Goal: Ask a question

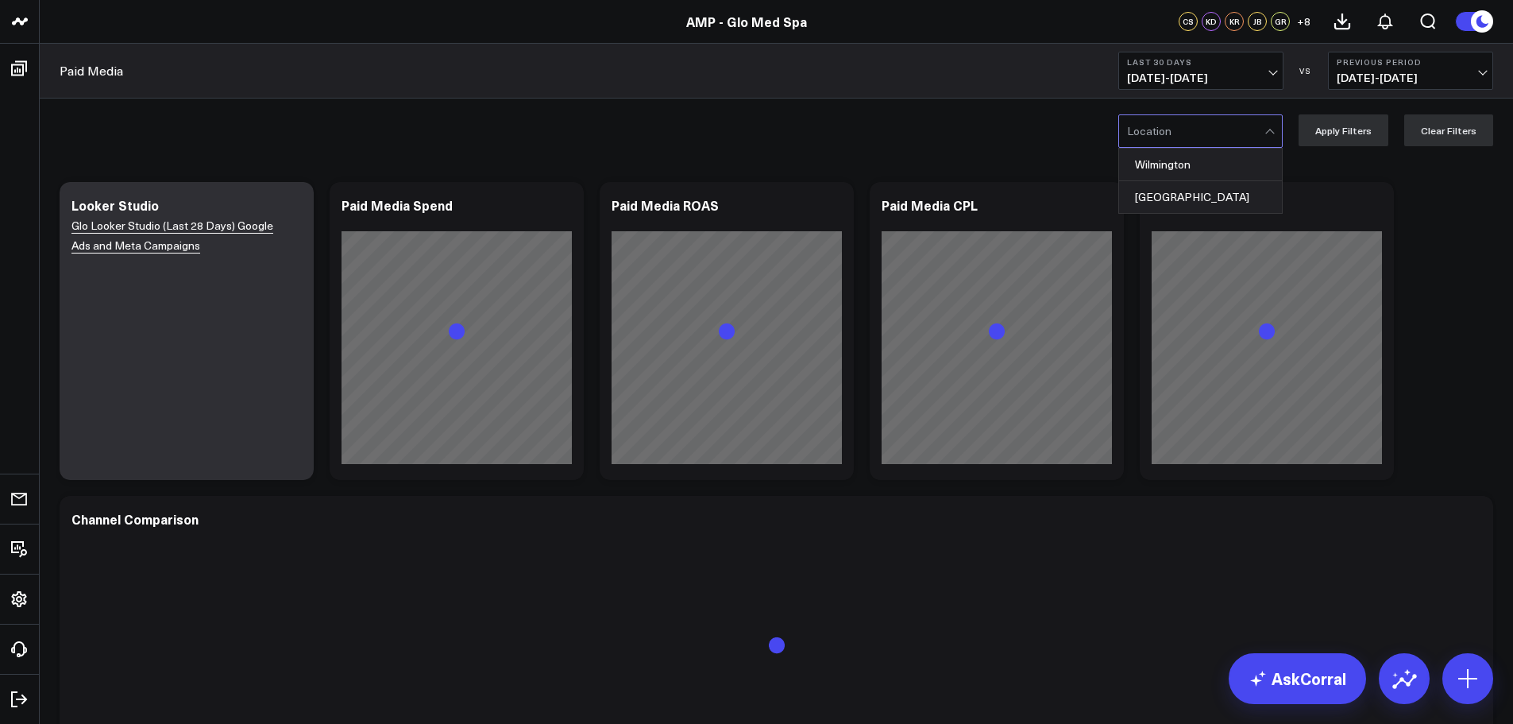
click at [1278, 128] on div at bounding box center [1272, 131] width 14 height 32
click at [1271, 131] on div at bounding box center [1272, 131] width 14 height 32
click at [1223, 194] on div "[GEOGRAPHIC_DATA]" at bounding box center [1200, 197] width 163 height 32
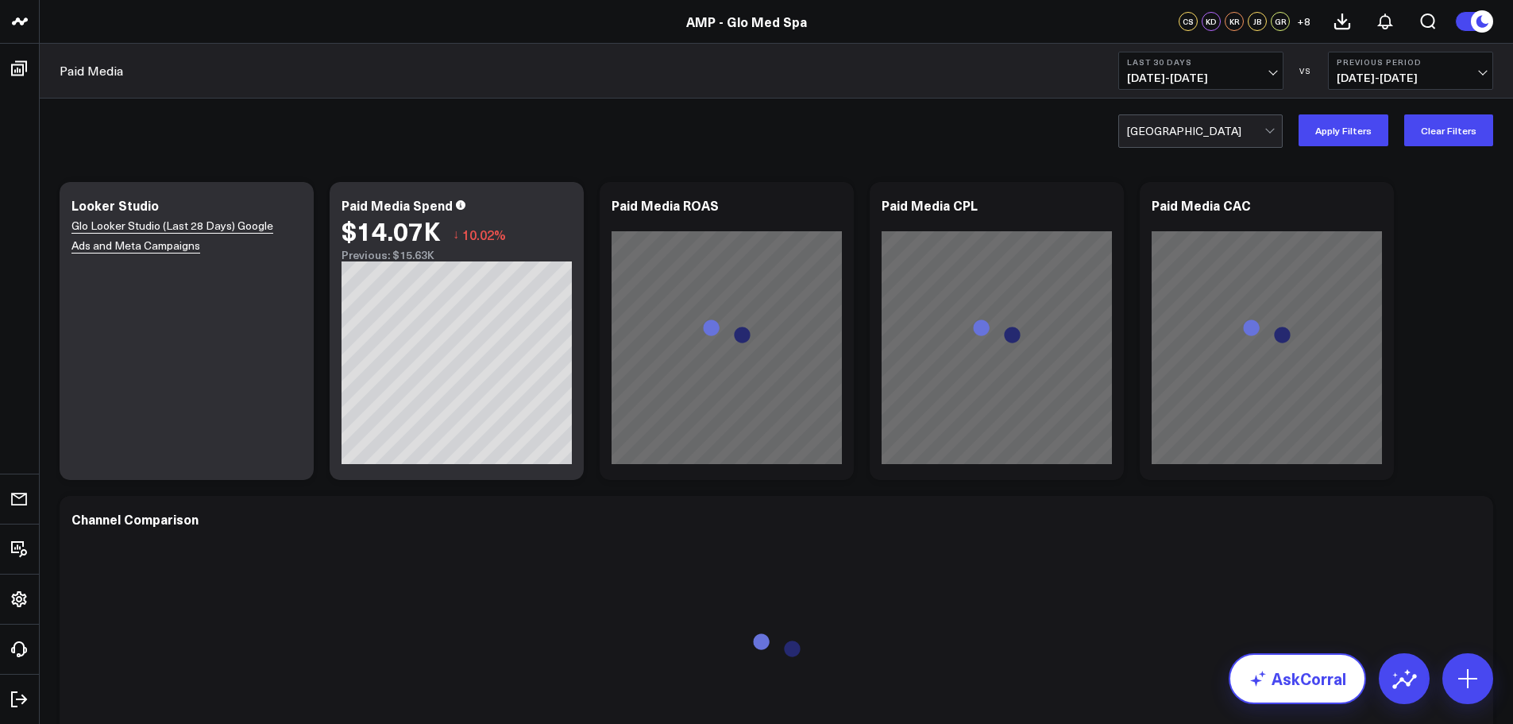
click at [1311, 678] on link "AskCorral" at bounding box center [1297, 678] width 137 height 51
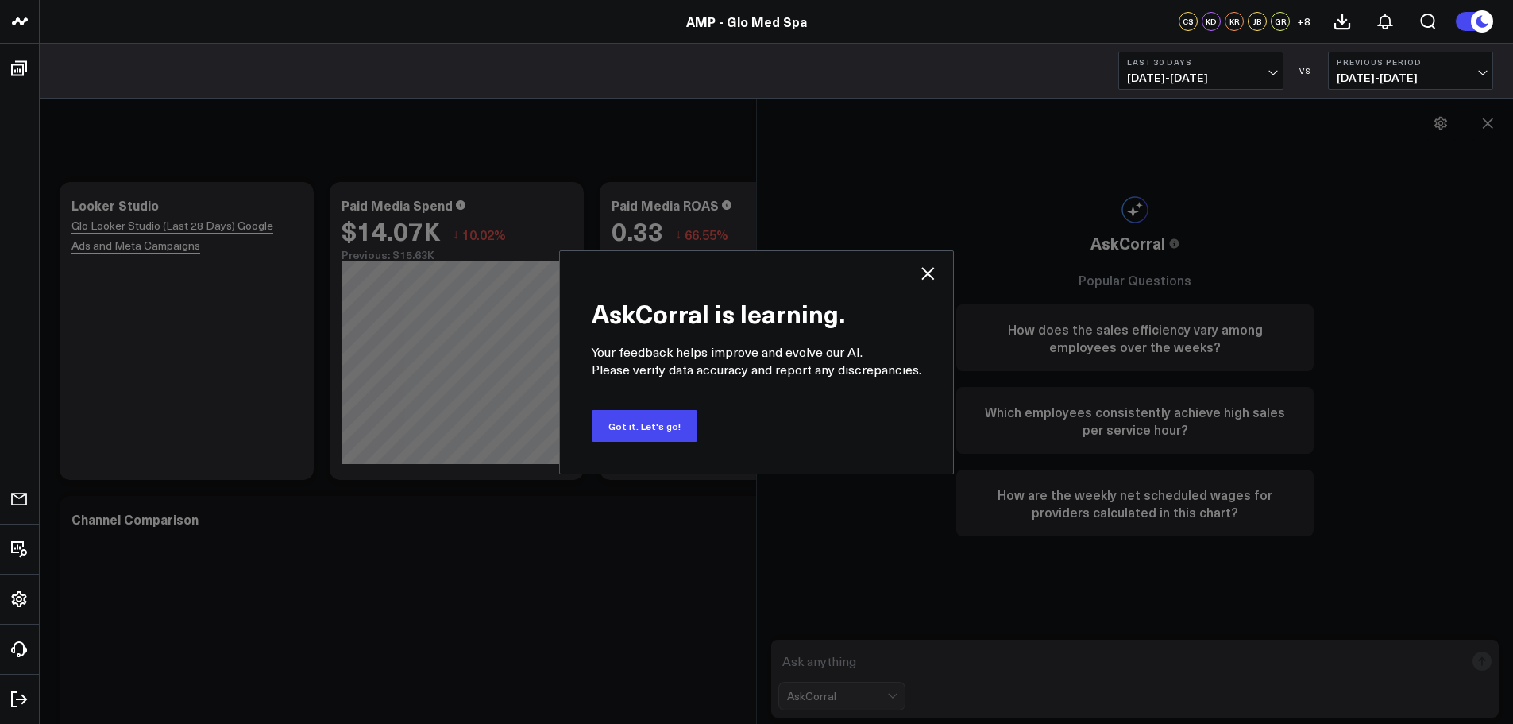
click at [922, 270] on icon at bounding box center [928, 273] width 13 height 13
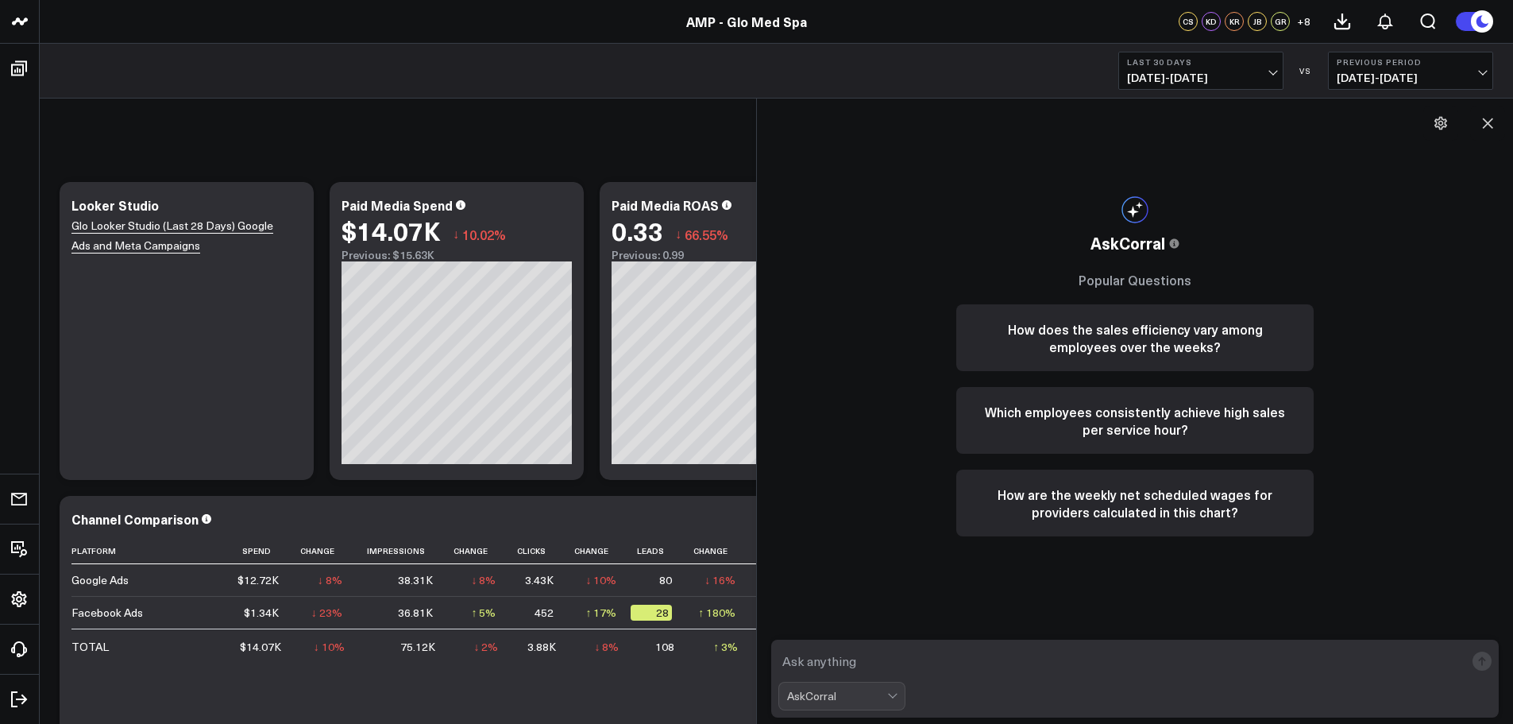
click at [782, 644] on form "AskCorral" at bounding box center [1135, 679] width 728 height 78
click at [786, 663] on textarea at bounding box center [1122, 661] width 686 height 29
type textarea "What was the sales per hour in [DATE] for [PERSON_NAME]?"
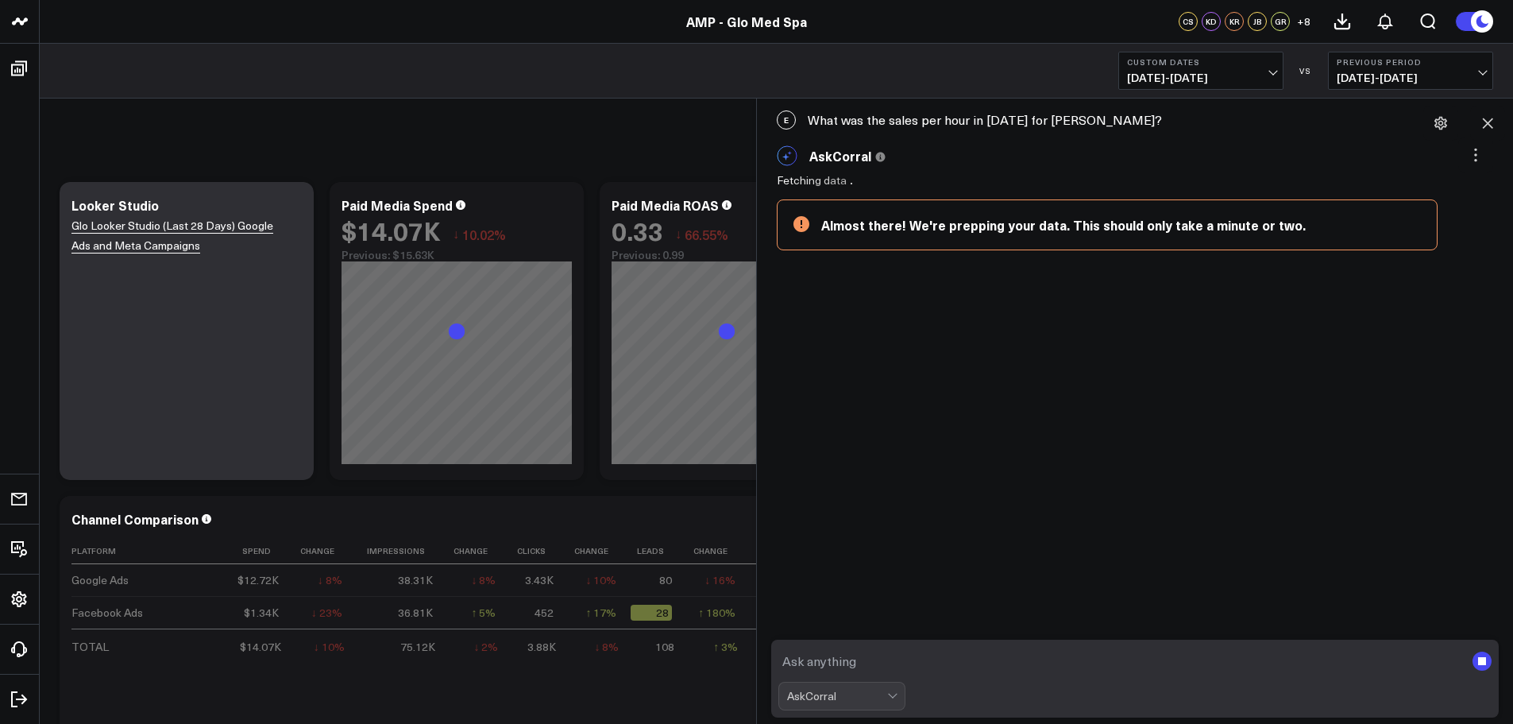
drag, startPoint x: 810, startPoint y: 115, endPoint x: 1179, endPoint y: 122, distance: 369.5
click at [1179, 122] on div "E What was the sales per hour in [DATE] for [PERSON_NAME]?" at bounding box center [1135, 119] width 740 height 35
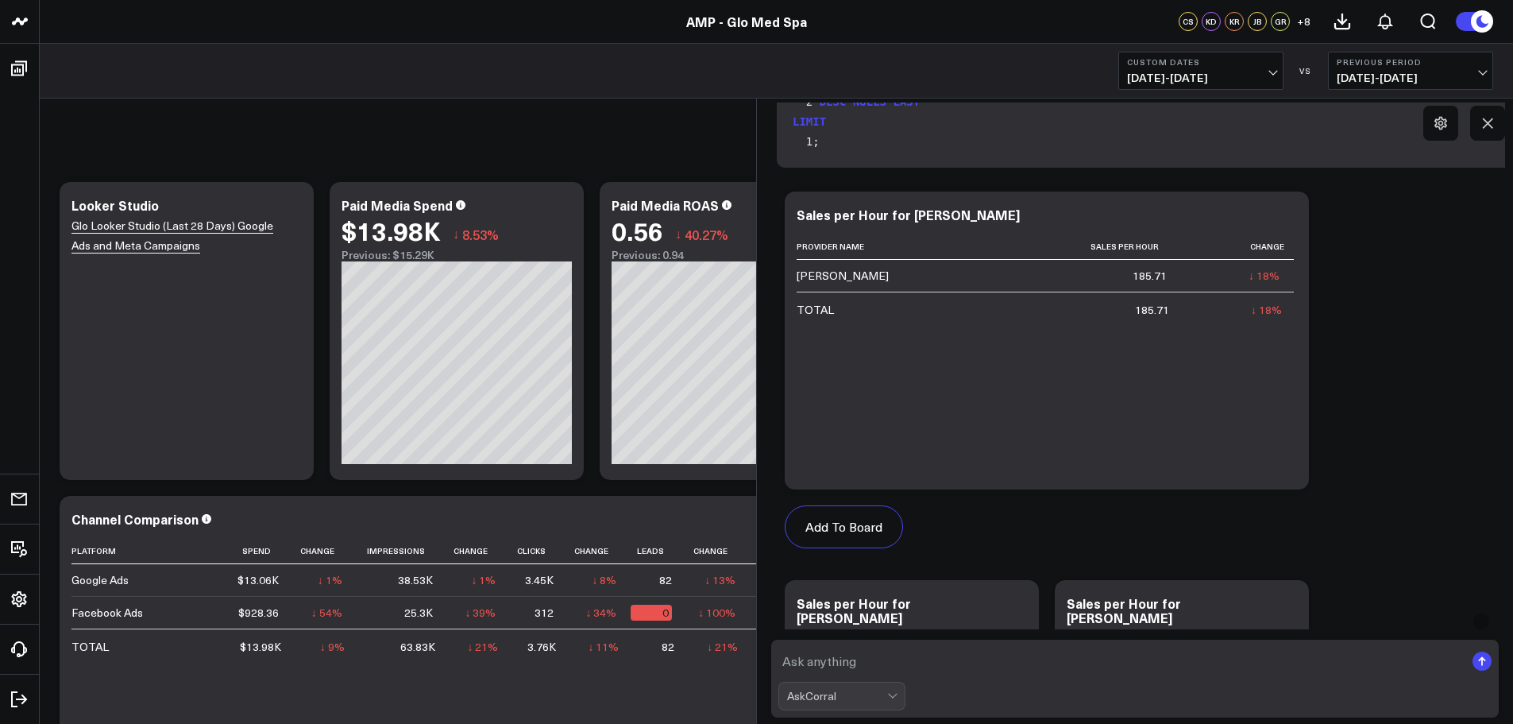
scroll to position [556, 0]
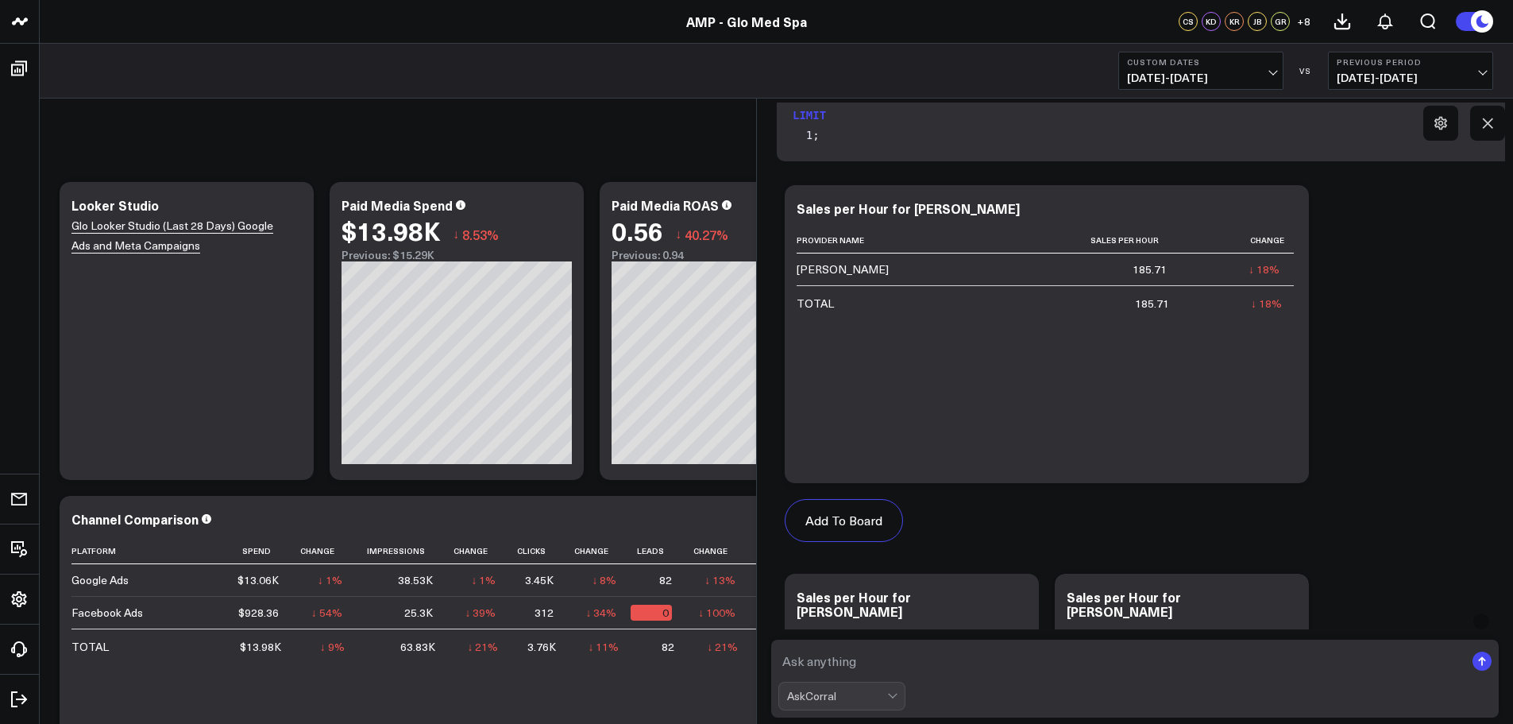
drag, startPoint x: 786, startPoint y: 661, endPoint x: 817, endPoint y: 667, distance: 31.6
click at [790, 659] on textarea at bounding box center [1122, 661] width 686 height 29
type textarea "Y"
drag, startPoint x: 781, startPoint y: 659, endPoint x: 1154, endPoint y: 663, distance: 373.4
click at [1154, 663] on textarea "What was the utilization % for [DATE] for [PERSON_NAME]?" at bounding box center [1122, 661] width 686 height 29
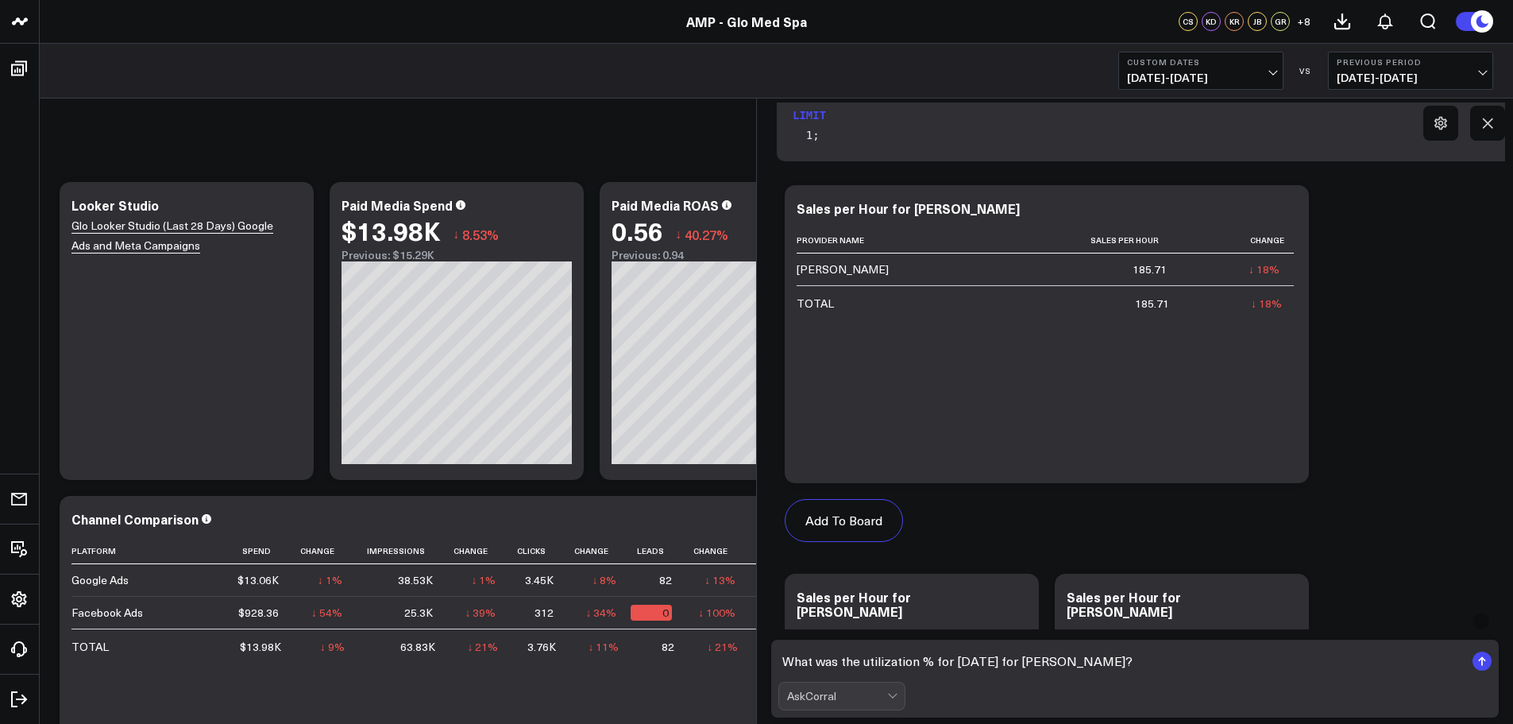
click at [1185, 675] on textarea "What was the utilization % for [DATE] for [PERSON_NAME]?" at bounding box center [1122, 661] width 686 height 29
type textarea "What was the utilization % for [DATE] for [PERSON_NAME]?"
click at [1482, 659] on rect "submit" at bounding box center [1482, 660] width 19 height 19
paste textarea "What was the utilization % for [DATE] for [PERSON_NAME]?"
click at [932, 659] on textarea "What was the utilization % for [DATE] for [PERSON_NAME]?" at bounding box center [1122, 661] width 686 height 29
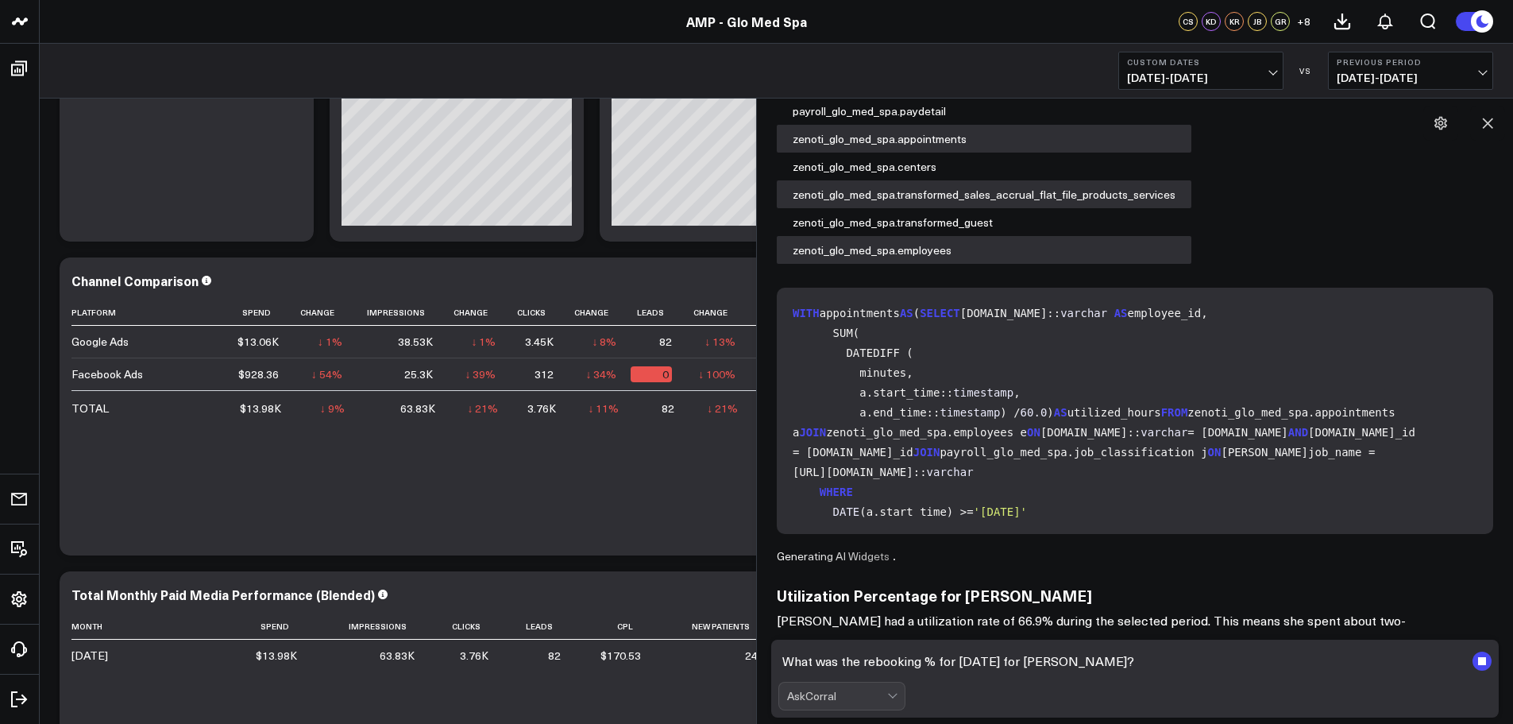
scroll to position [1744, 0]
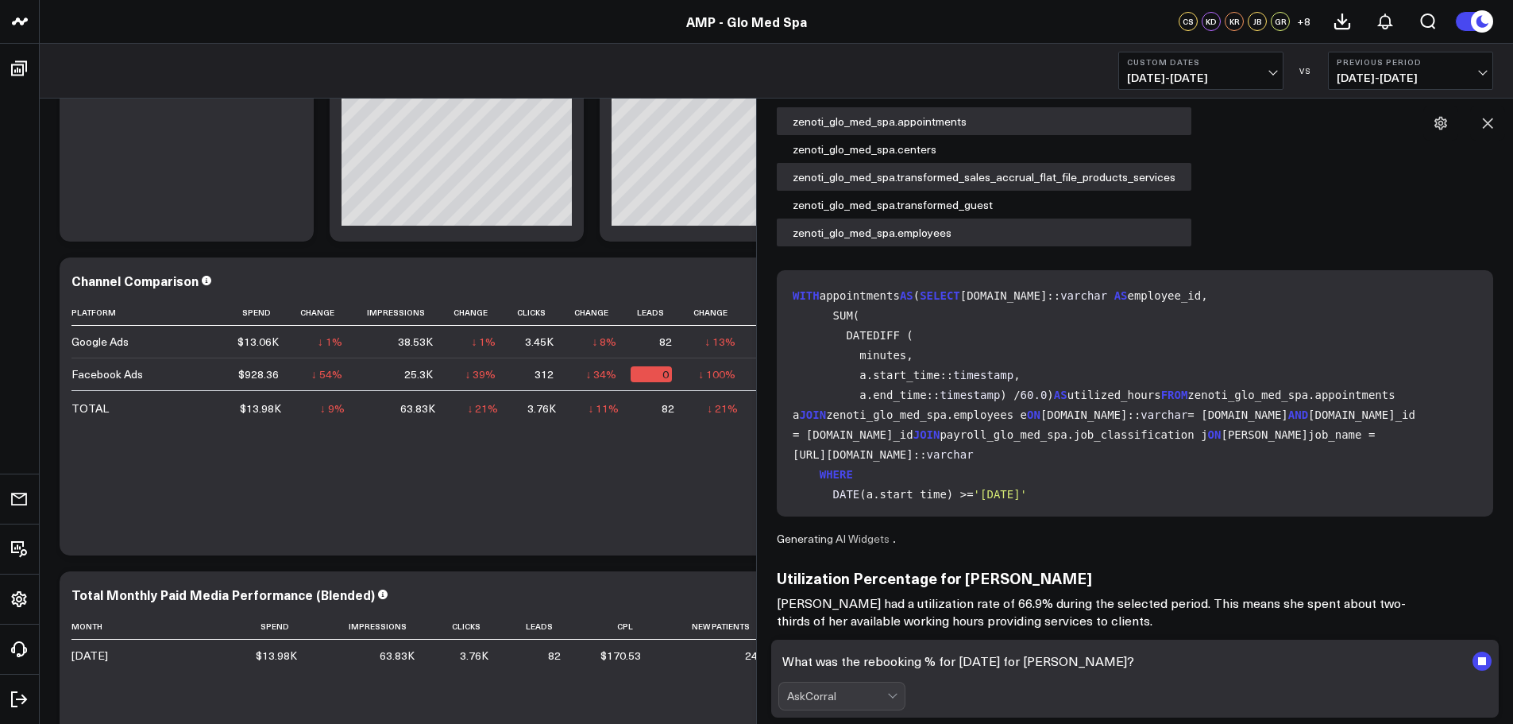
type textarea "What was the rebooking % for [DATE] for [PERSON_NAME]?"
click at [1258, 691] on div "AskCorral" at bounding box center [1135, 696] width 713 height 29
click at [1167, 675] on form "What was the rebooking % for [DATE] for [PERSON_NAME]? AskCorral" at bounding box center [1135, 679] width 728 height 78
click at [1146, 656] on textarea "What was the rebooking % for [DATE] for [PERSON_NAME]?" at bounding box center [1122, 661] width 686 height 29
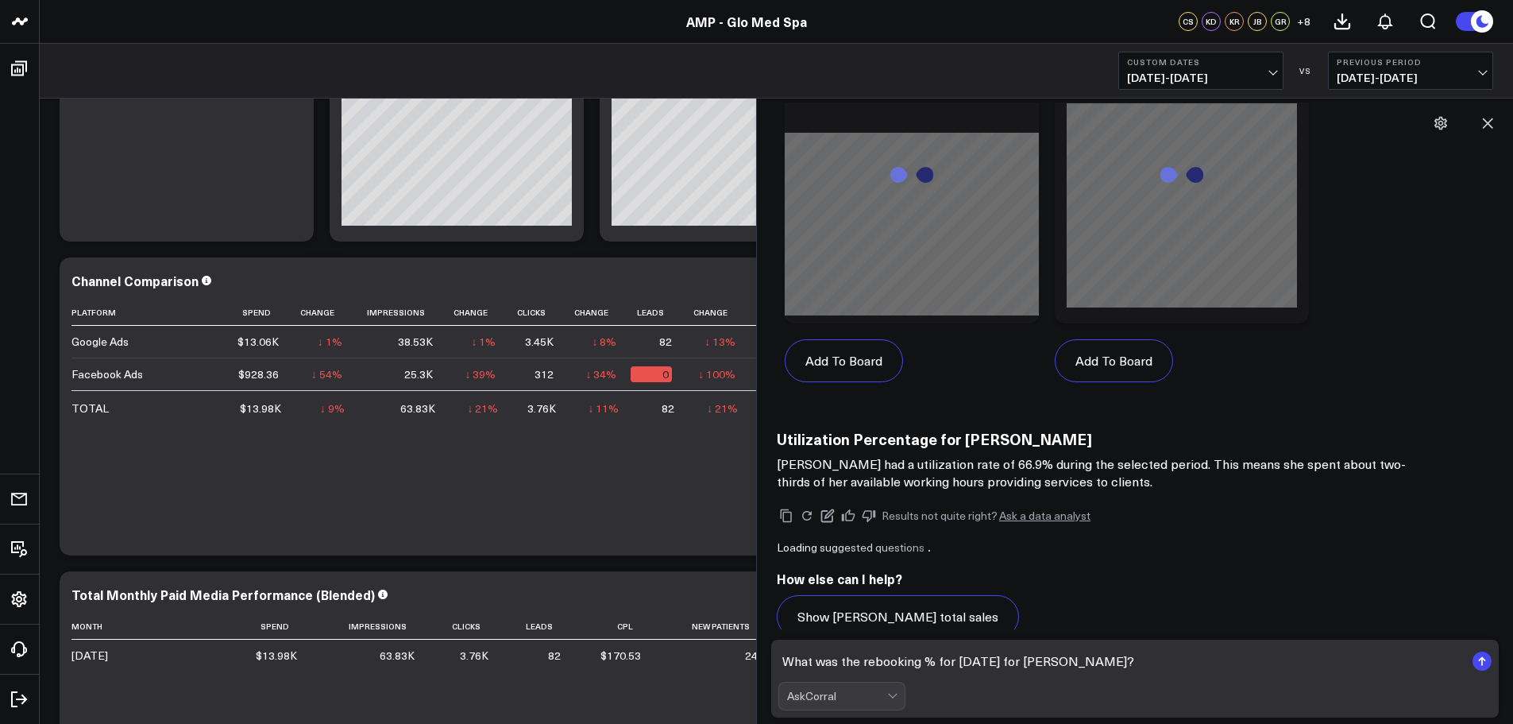
scroll to position [2694, 0]
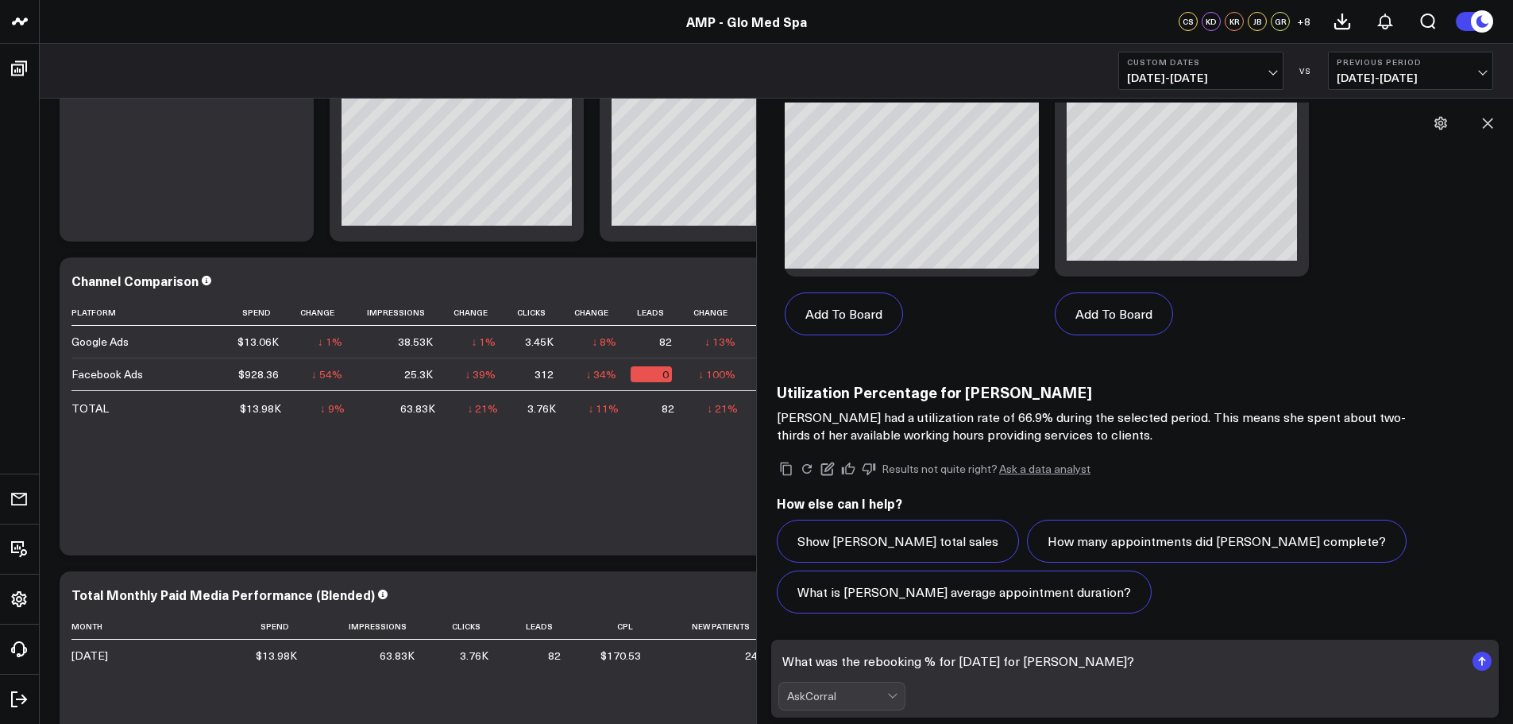
click at [1482, 659] on icon "submit" at bounding box center [1483, 662] width 2 height 8
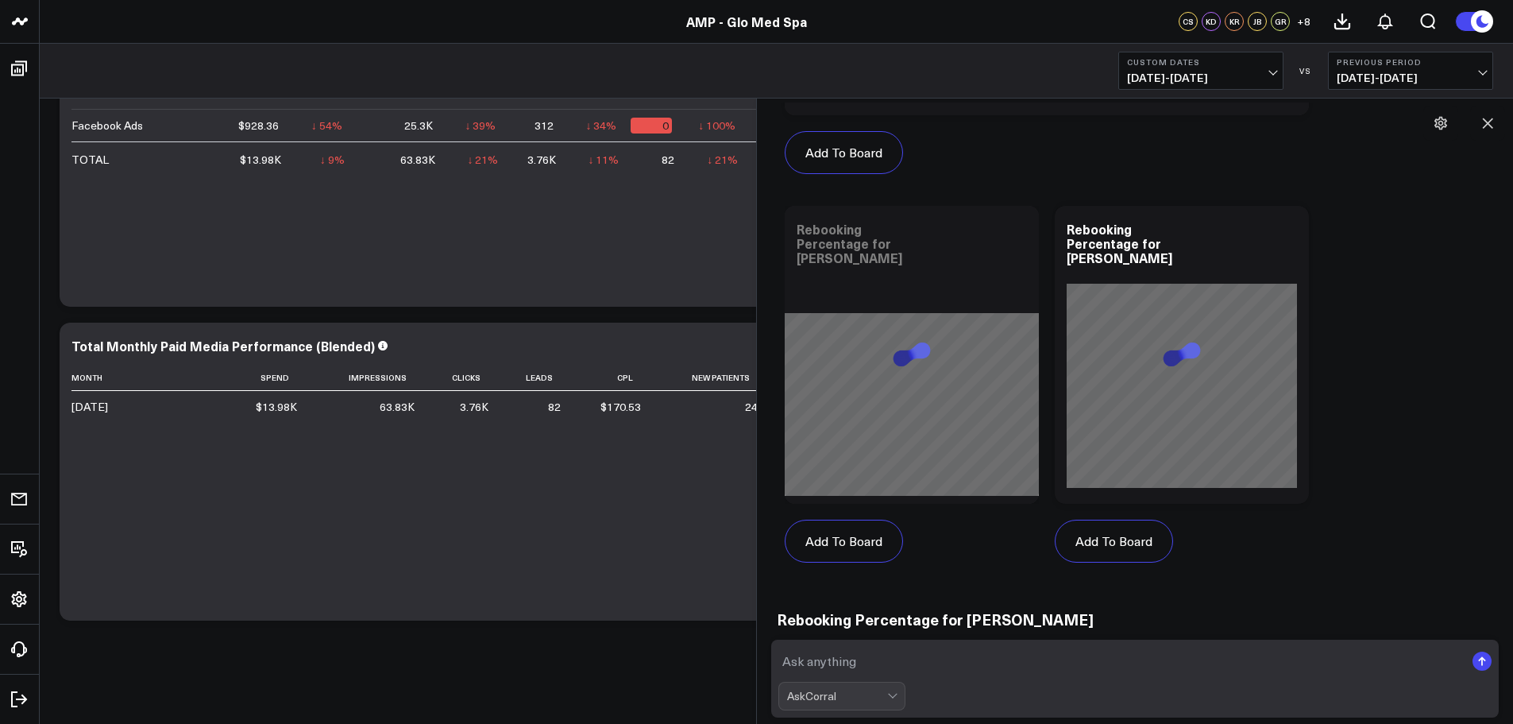
scroll to position [4237, 0]
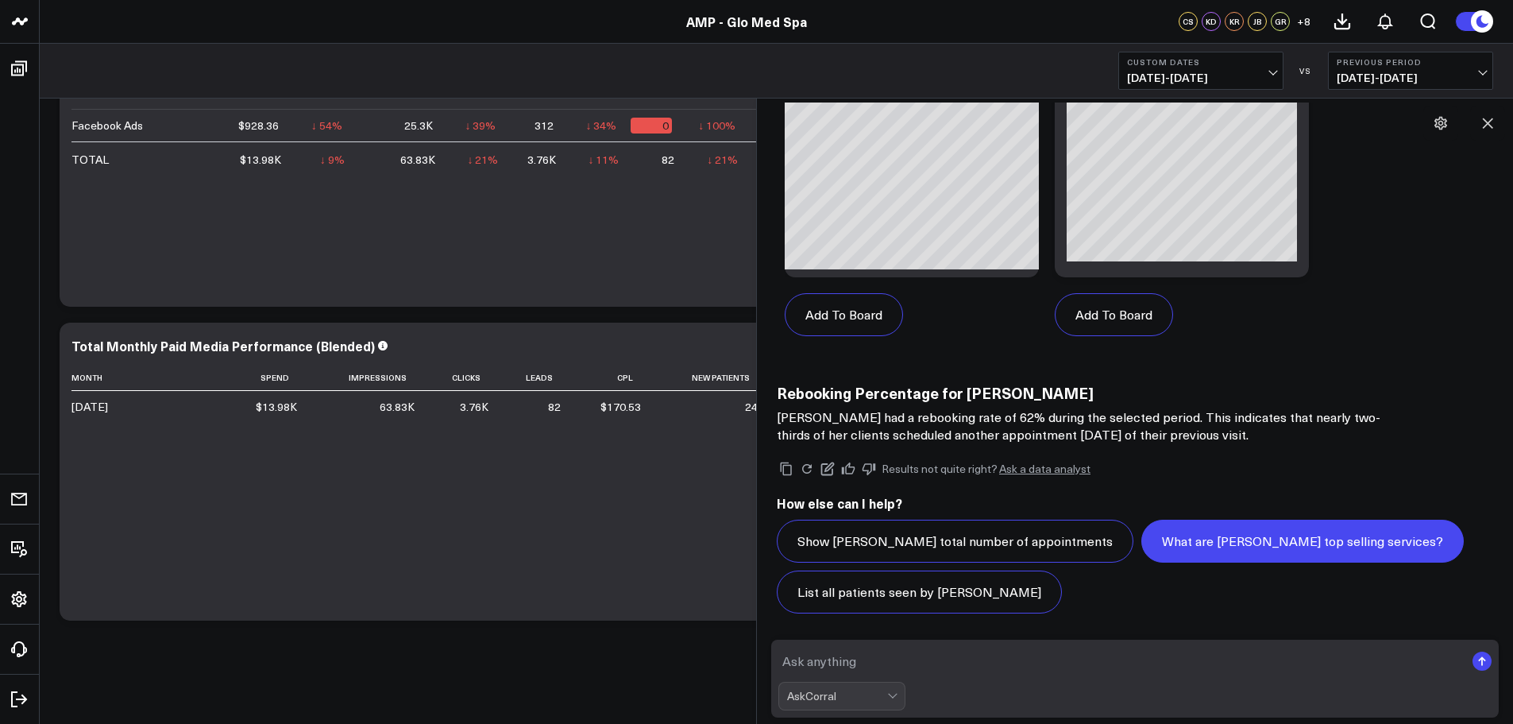
click at [1276, 541] on button "What are [PERSON_NAME] top selling services?" at bounding box center [1303, 541] width 323 height 43
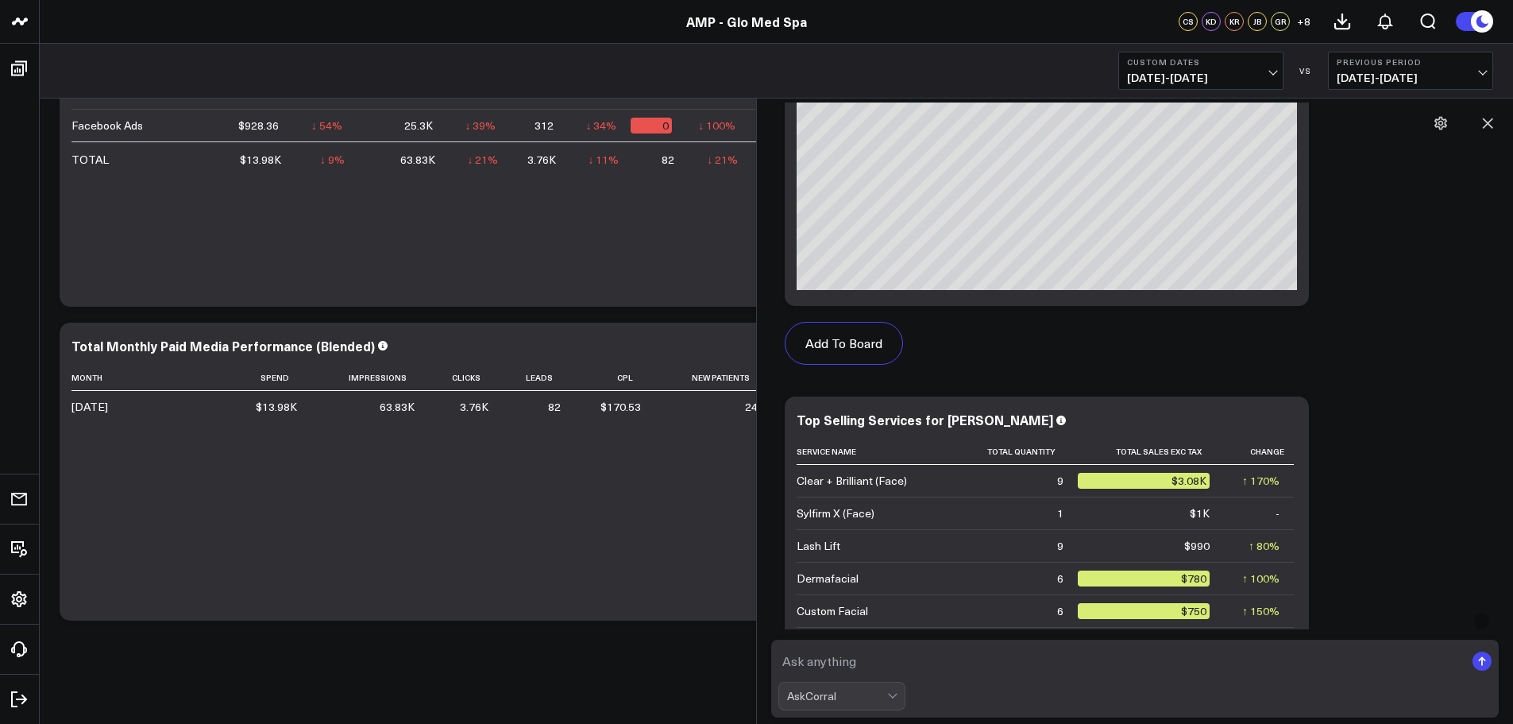
scroll to position [4938, 0]
